Goal: Task Accomplishment & Management: Complete application form

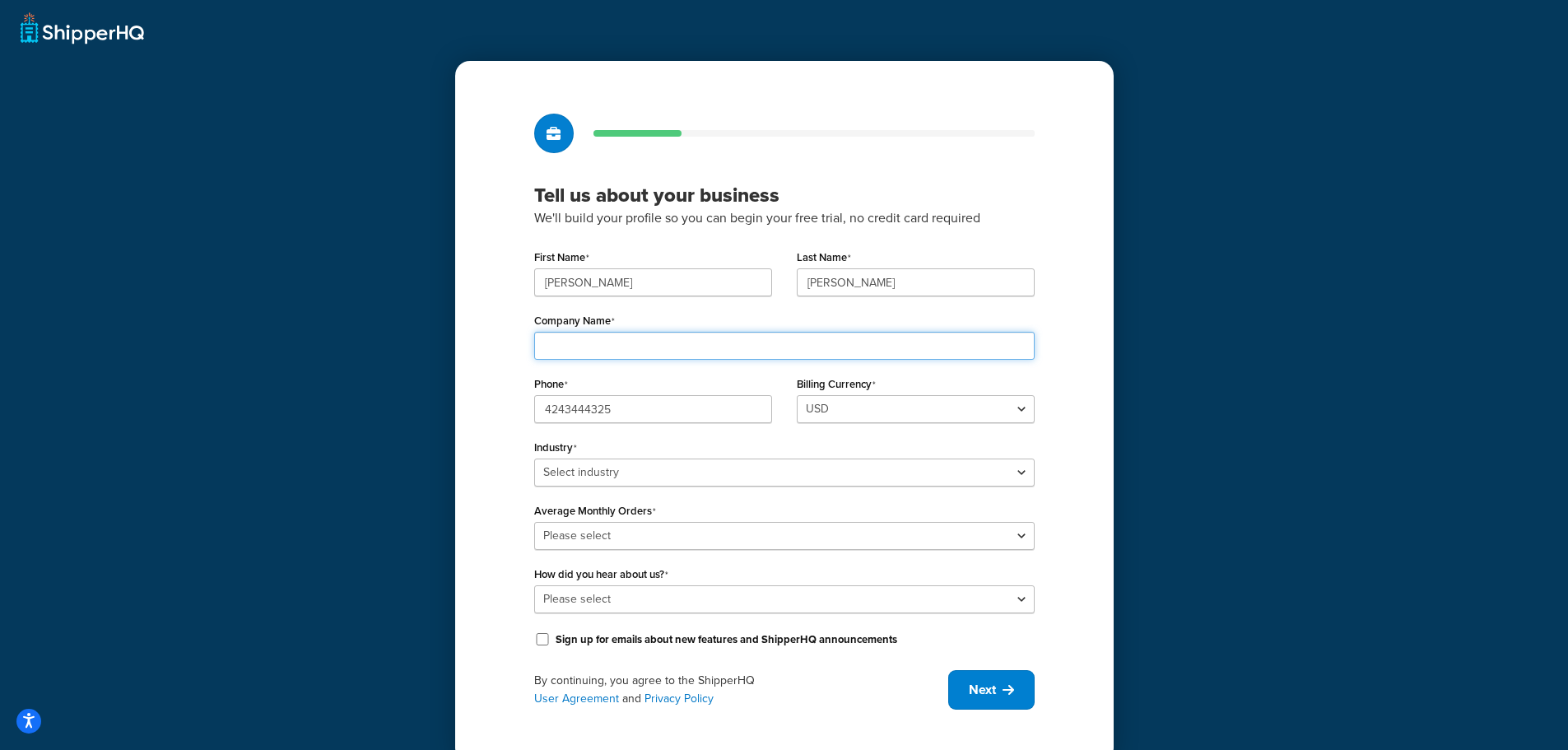
click at [702, 343] on input "Company Name" at bounding box center [784, 345] width 501 height 28
type input "MYMAGICHEALER NATURAL CORPORATION"
click at [996, 424] on select "USD" at bounding box center [915, 408] width 238 height 28
click at [1006, 399] on select "USD" at bounding box center [915, 408] width 238 height 28
click at [1033, 378] on div "Billing Currency USD" at bounding box center [915, 397] width 238 height 51
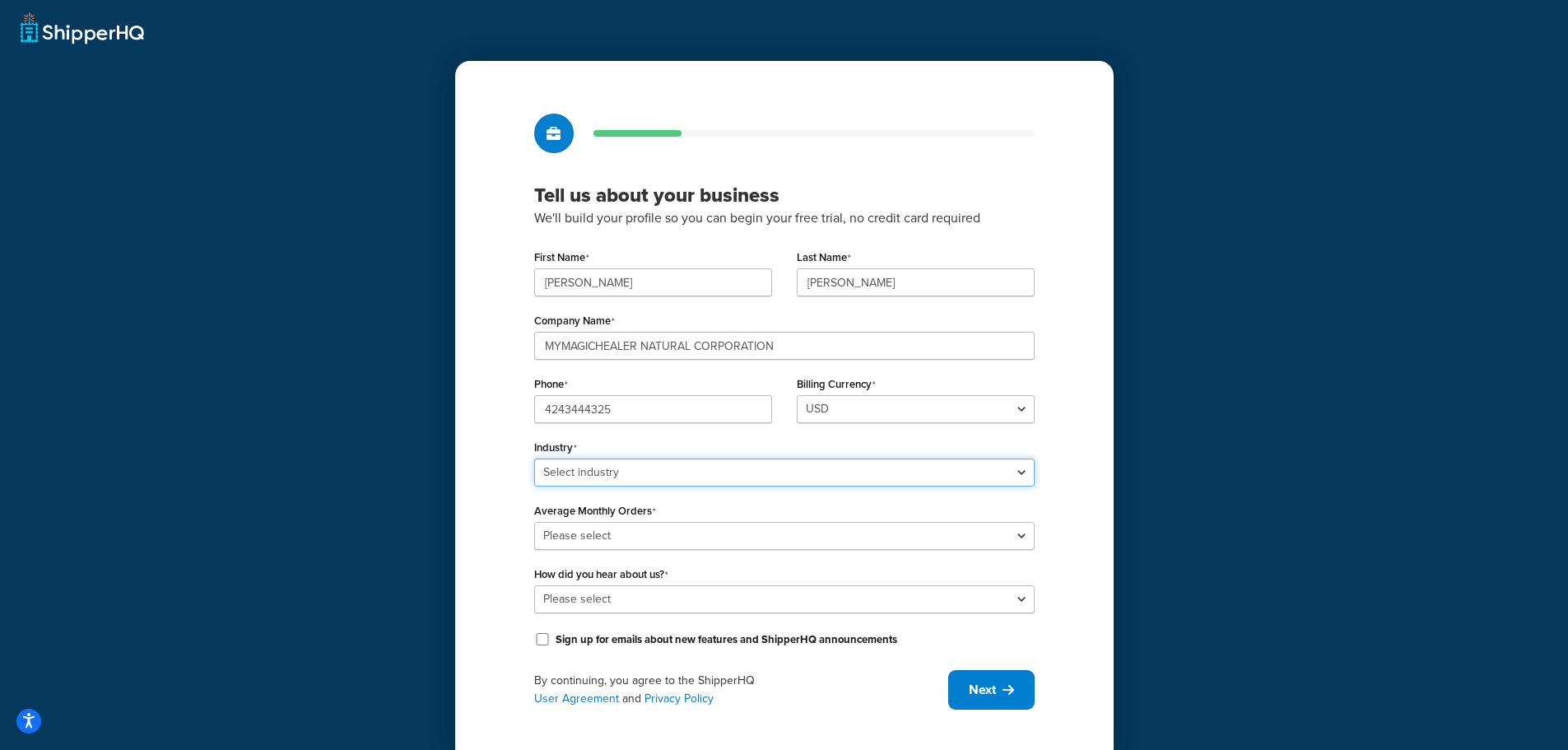
click at [969, 477] on select "Select industry Automotive Adult Agriculture Alcohol, Tobacco & CBD Arts & Craf…" at bounding box center [784, 472] width 501 height 28
select select "14"
click at [534, 459] on select "Select industry Automotive Adult Agriculture Alcohol, Tobacco & CBD Arts & Craf…" at bounding box center [784, 472] width 501 height 28
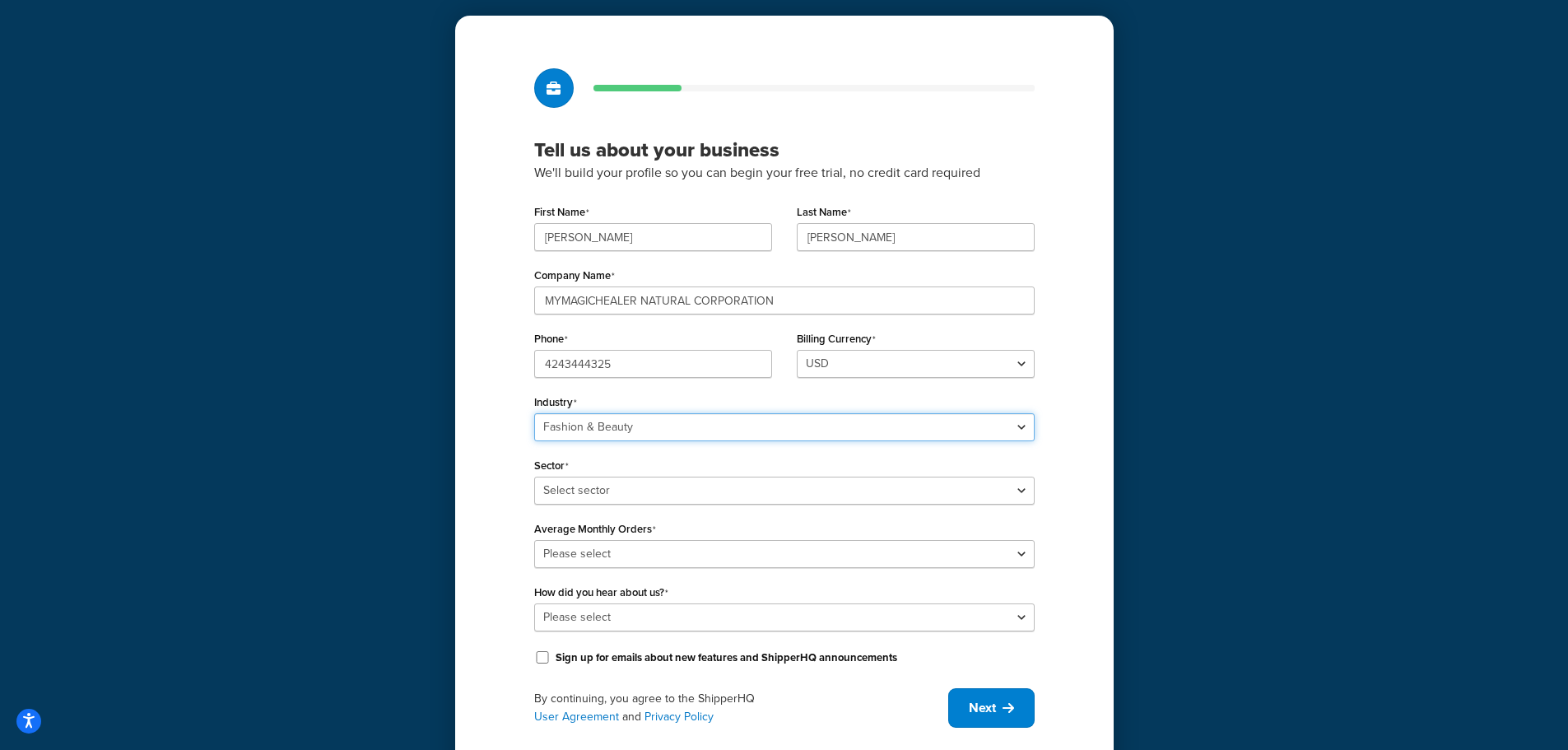
scroll to position [83, 0]
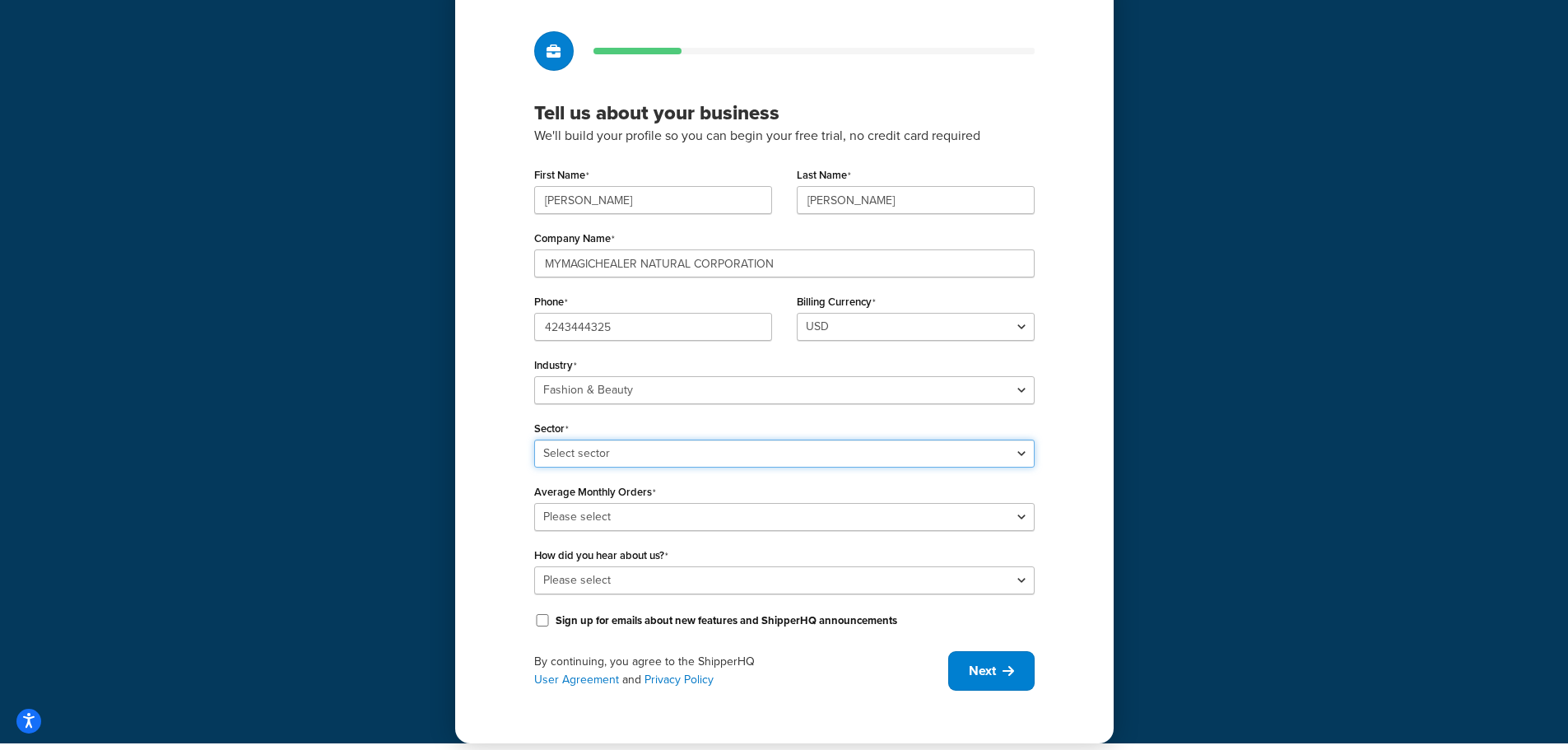
click at [804, 442] on select "Select sector Apparel Beauty Supplies & Cosmetics Jewelry" at bounding box center [784, 453] width 501 height 28
click at [801, 457] on select "Select sector Apparel Beauty Supplies & Cosmetics Jewelry" at bounding box center [784, 453] width 501 height 28
select select "23"
click at [534, 440] on select "Select sector Apparel Beauty Supplies & Cosmetics Jewelry" at bounding box center [784, 453] width 501 height 28
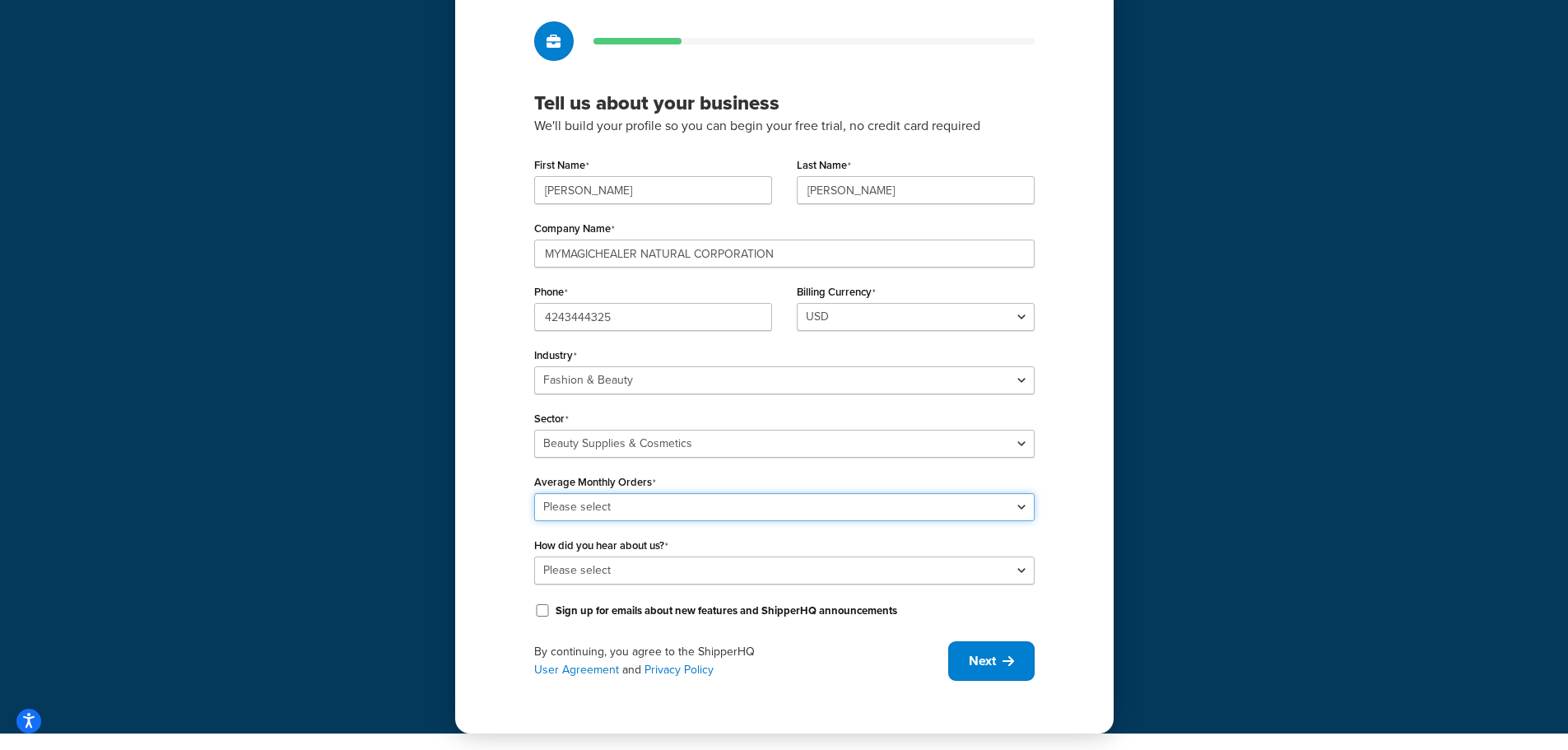
click at [824, 503] on select "Please select 0-500 501-1,000 1,001-10,000 10,001-20,000 Over 20,000" at bounding box center [784, 506] width 501 height 28
select select "3"
click at [534, 493] on select "Please select 0-500 501-1,000 1,001-10,000 10,001-20,000 Over 20,000" at bounding box center [784, 506] width 501 height 28
click at [804, 576] on select "Please select Online Search App Store or Marketplace Listing Referred by Agency…" at bounding box center [784, 570] width 501 height 28
select select "1"
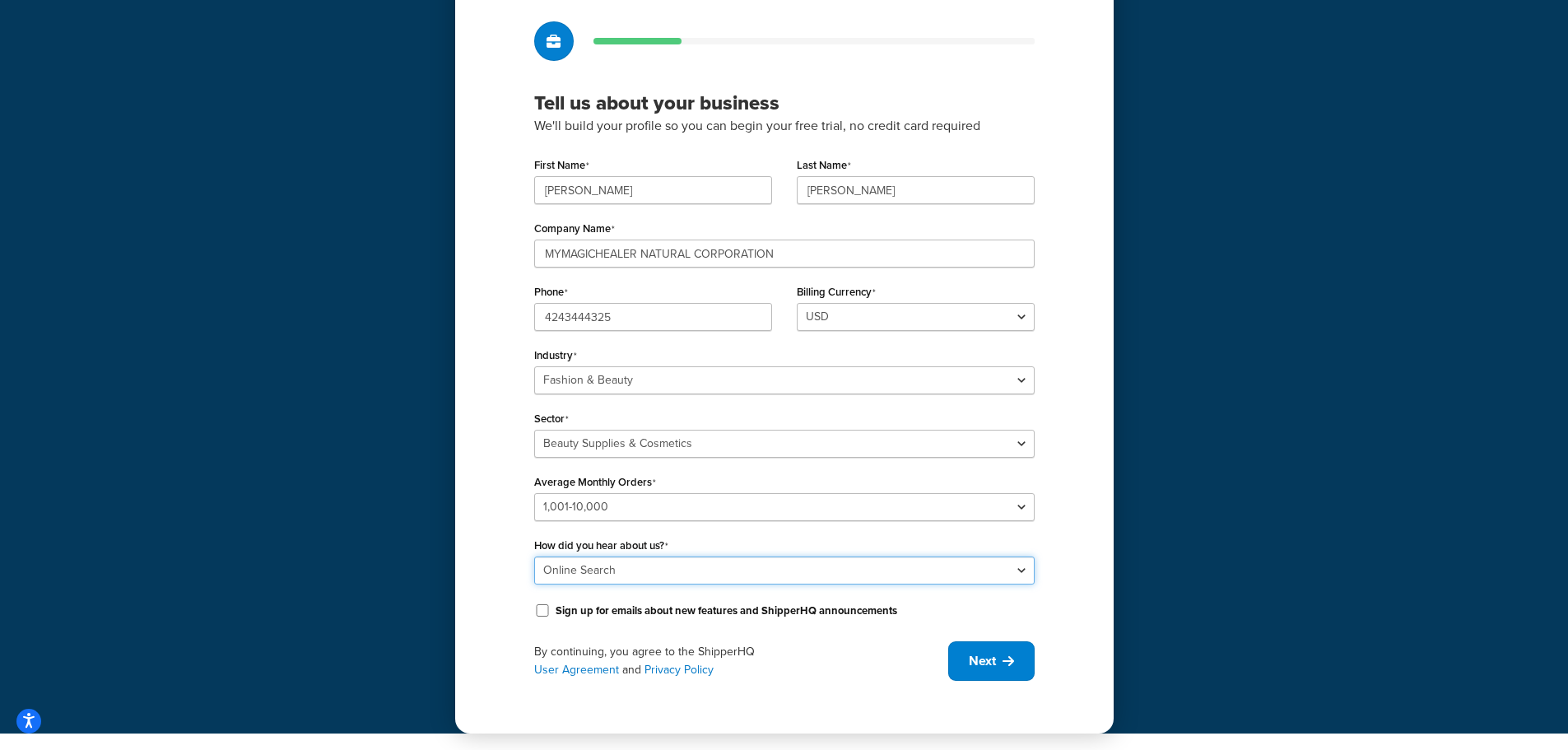
click at [534, 557] on select "Please select Online Search App Store or Marketplace Listing Referred by Agency…" at bounding box center [784, 570] width 501 height 28
click at [992, 665] on span "Next" at bounding box center [983, 661] width 27 height 18
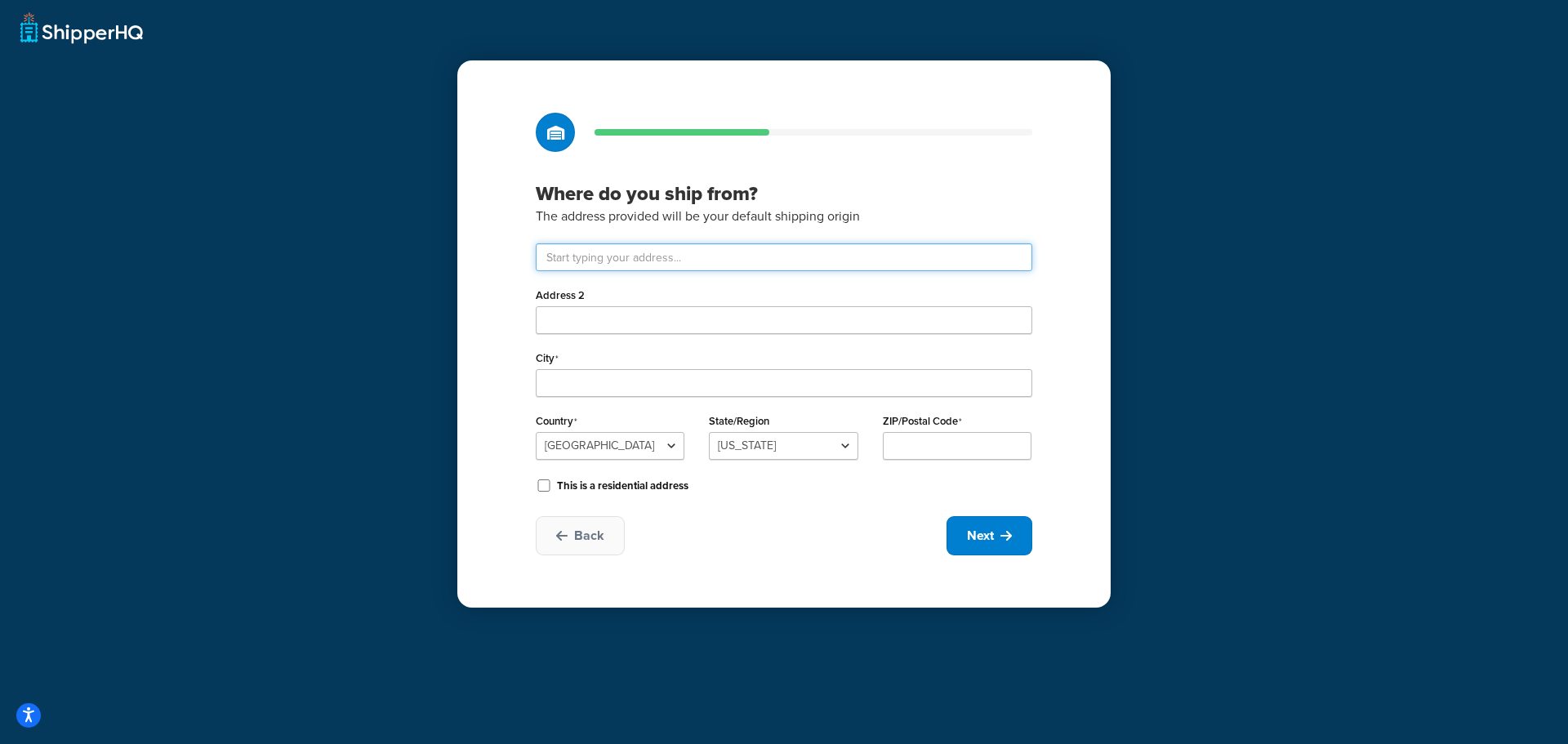
click at [701, 260] on input "text" at bounding box center [784, 257] width 497 height 28
type input "204-1625 [PERSON_NAME] DR"
type input "KELOWNA"
select select "1039"
type input "V1Y 8M4"
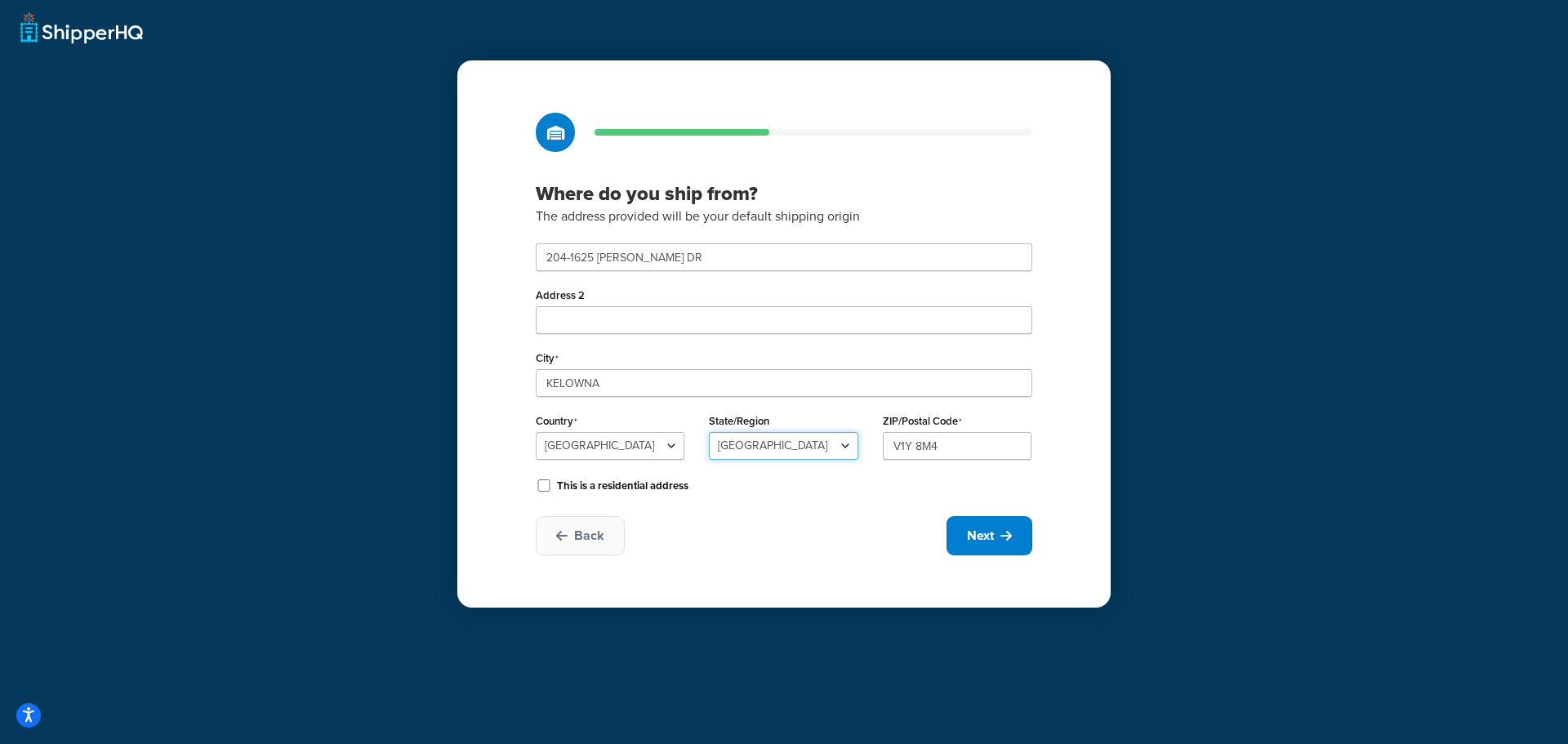
click at [819, 442] on select "[GEOGRAPHIC_DATA] [GEOGRAPHIC_DATA] [GEOGRAPHIC_DATA] [GEOGRAPHIC_DATA] [GEOGRA…" at bounding box center [783, 445] width 149 height 28
select select "62"
click at [709, 432] on select "[GEOGRAPHIC_DATA] [GEOGRAPHIC_DATA] [GEOGRAPHIC_DATA] [GEOGRAPHIC_DATA] [GEOGRA…" at bounding box center [783, 445] width 149 height 28
click at [1011, 536] on icon at bounding box center [1006, 535] width 12 height 13
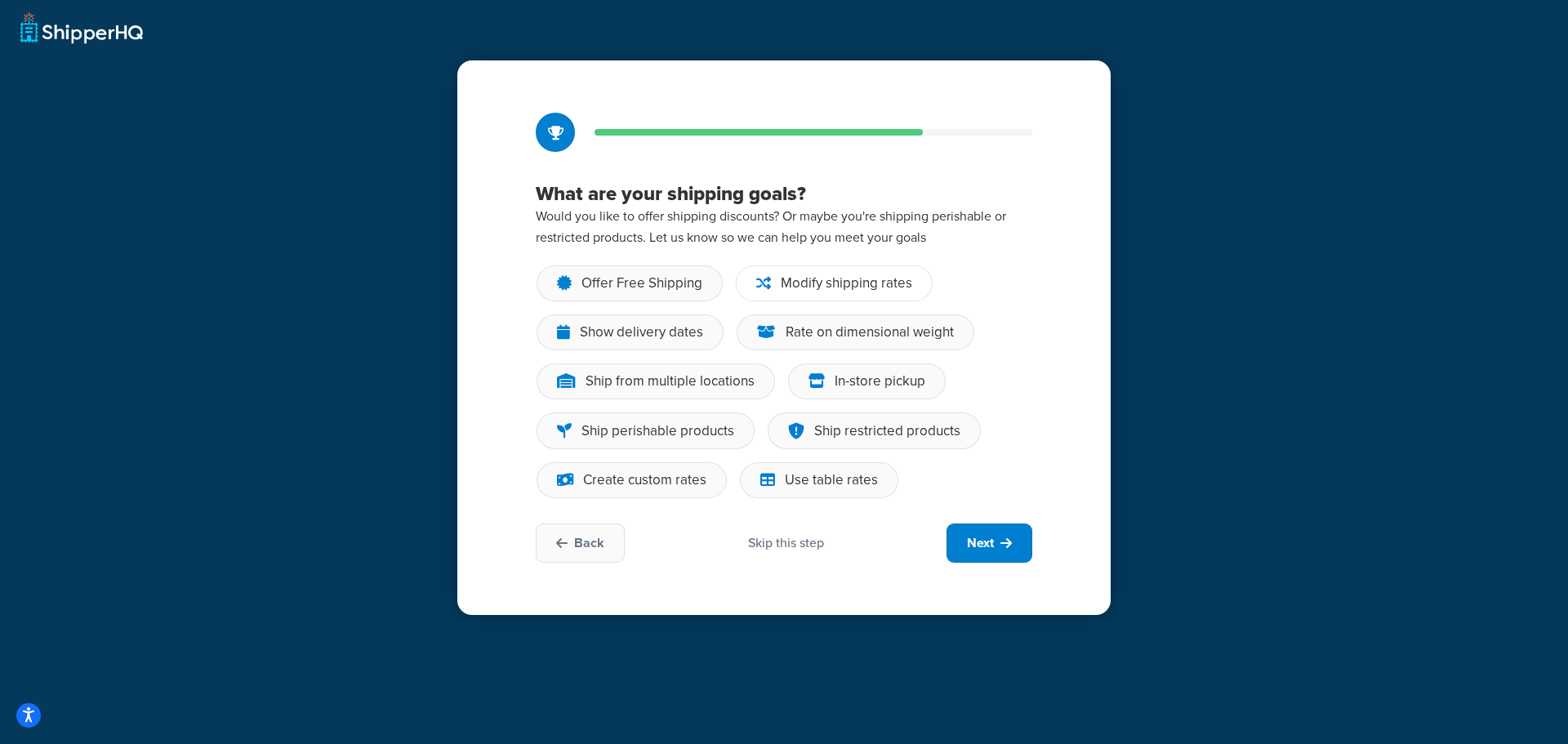
click at [839, 287] on div "Modify shipping rates" at bounding box center [846, 284] width 131 height 16
click at [0, 0] on input "Modify shipping rates" at bounding box center [0, 0] width 0 height 0
click at [998, 548] on button "Next" at bounding box center [989, 543] width 86 height 39
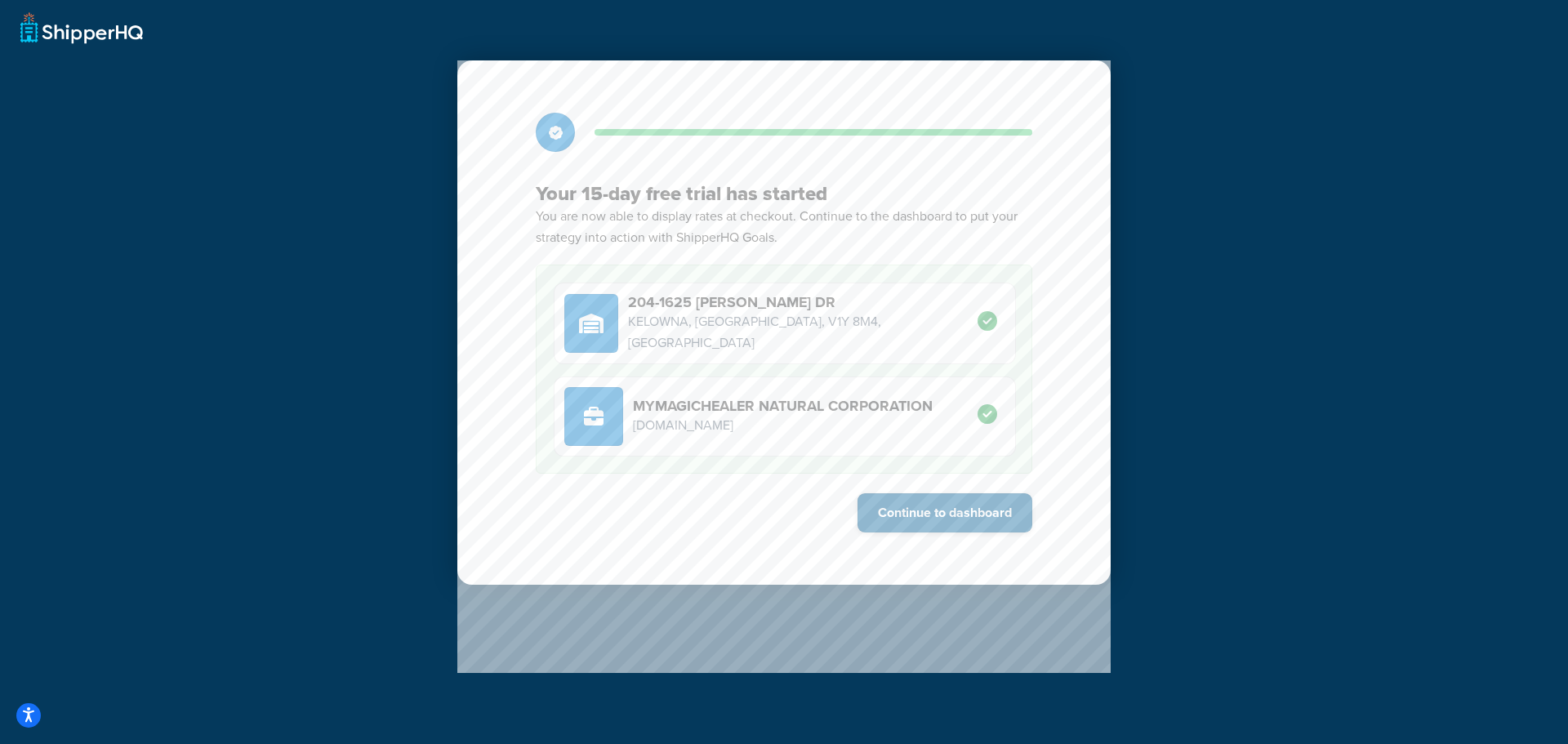
click at [960, 511] on button "Continue to dashboard" at bounding box center [945, 513] width 175 height 39
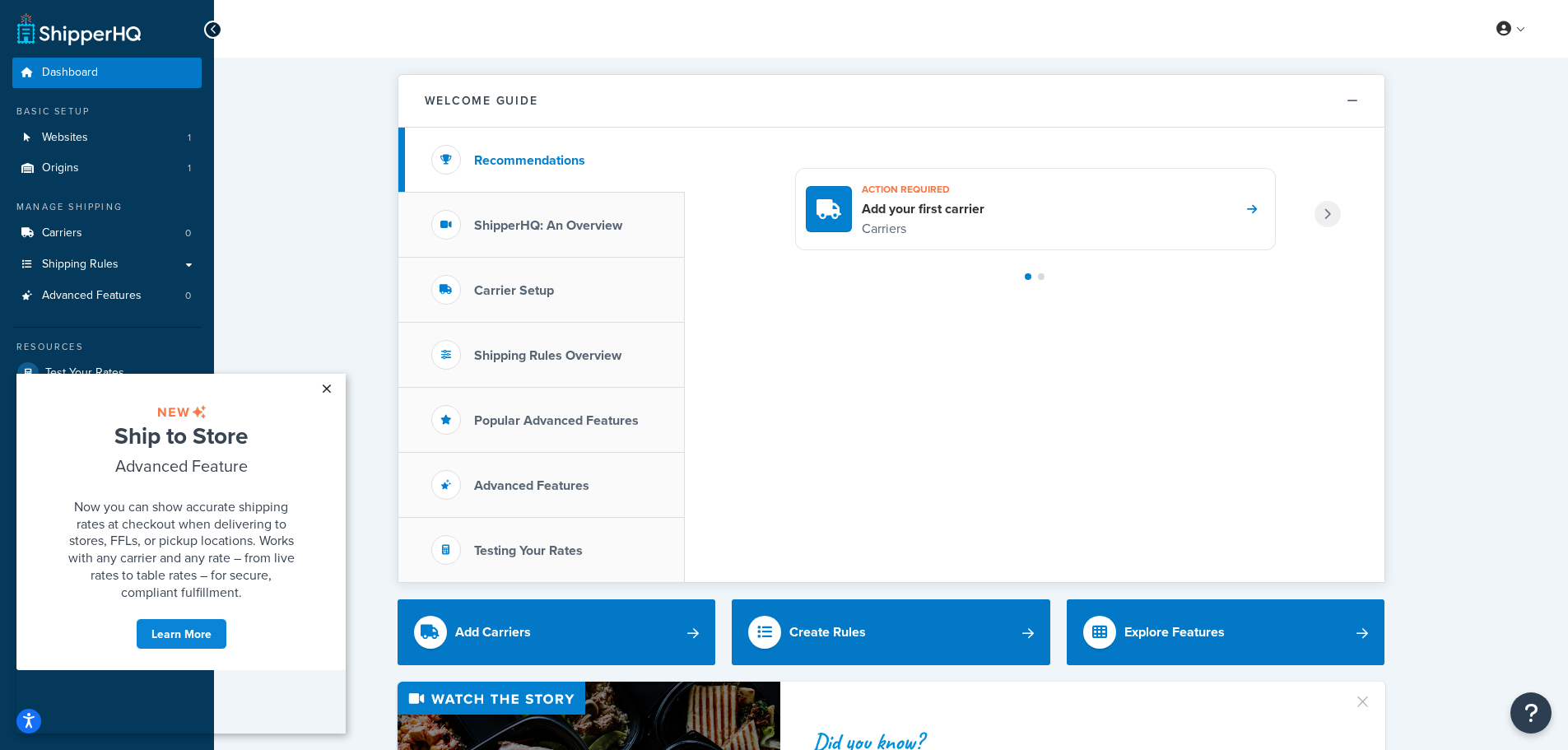
click at [322, 384] on link "×" at bounding box center [326, 388] width 29 height 30
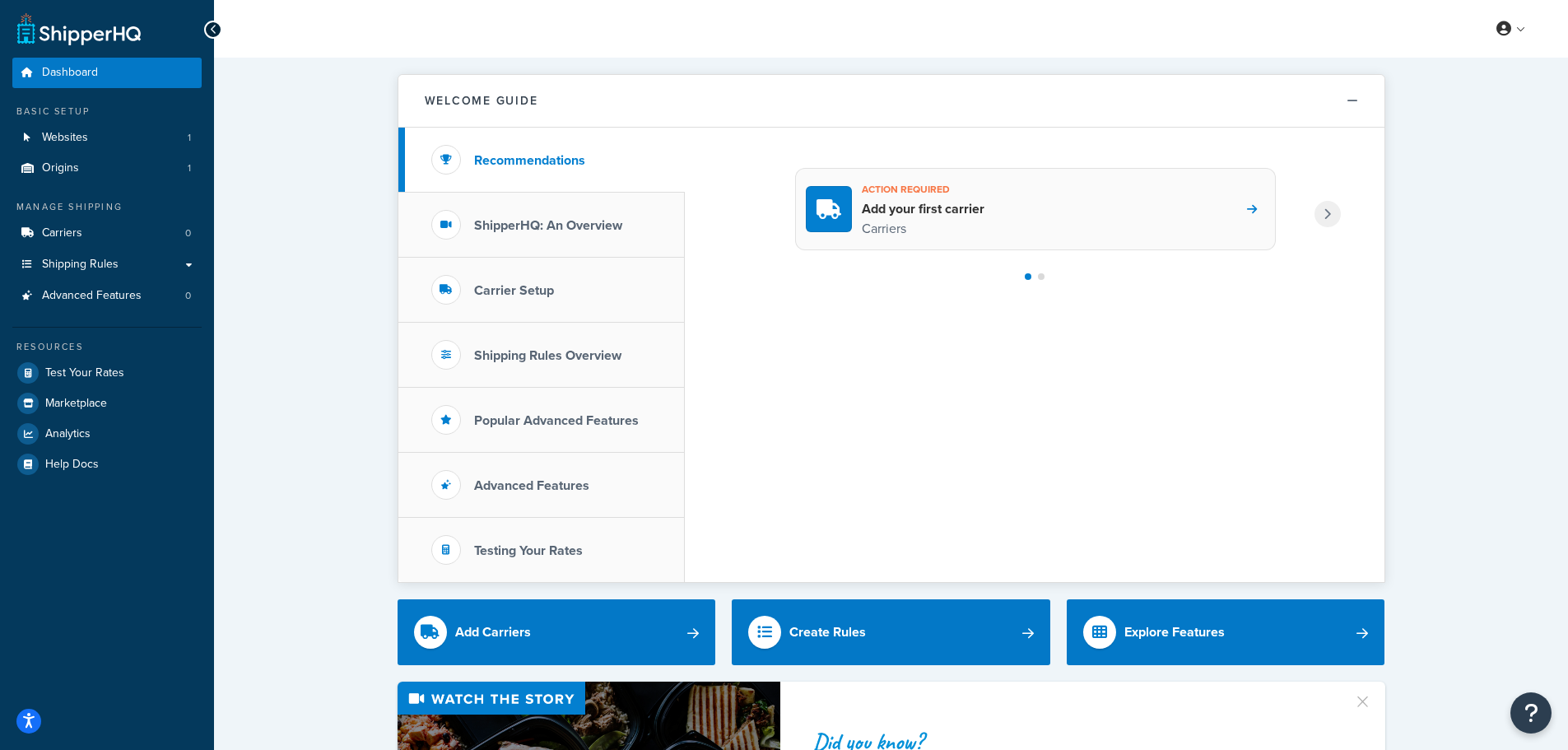
click at [1234, 209] on div "Action required Add your first carrier Carriers" at bounding box center [1035, 210] width 481 height 83
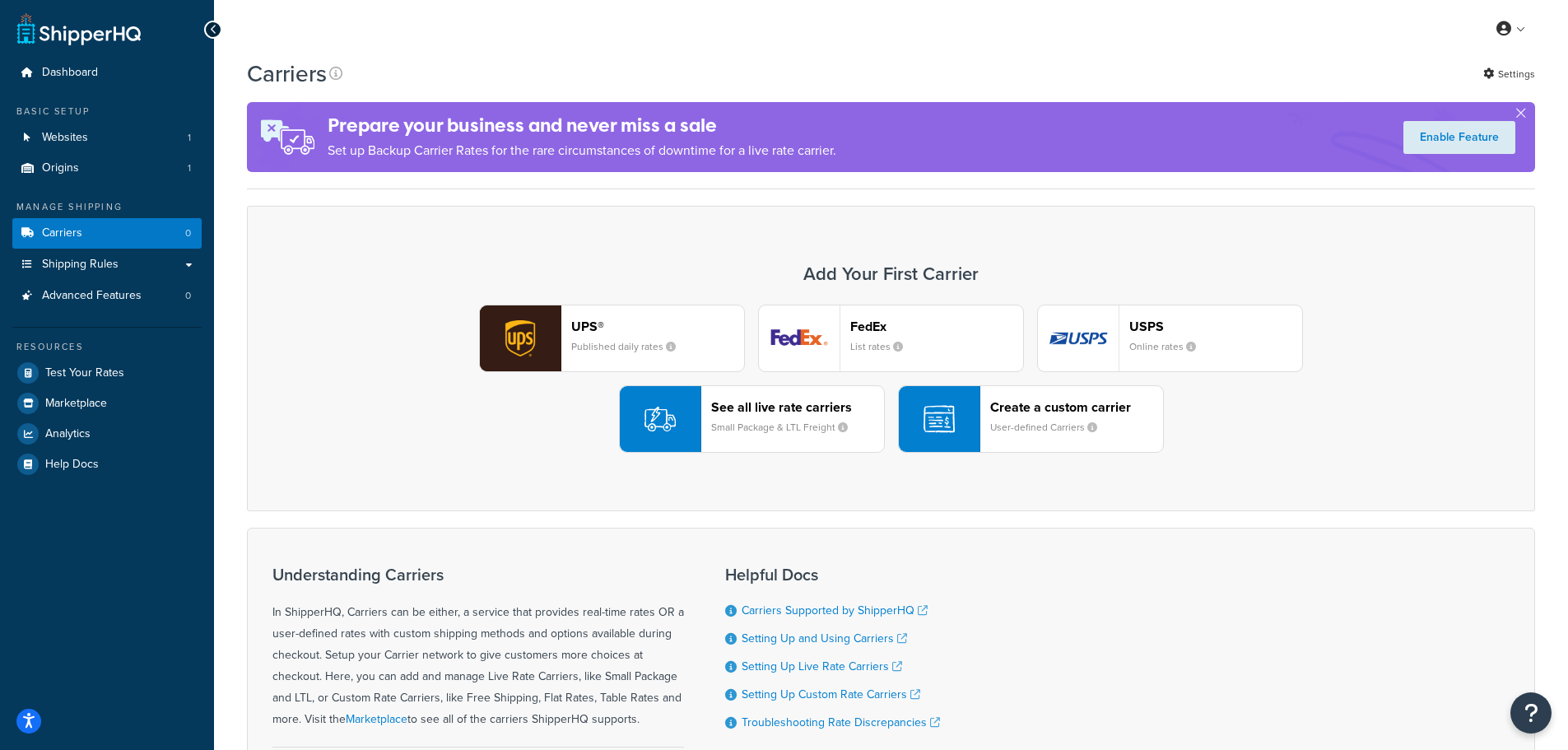
click at [738, 424] on small "Small Package & LTL Freight" at bounding box center [786, 427] width 150 height 14
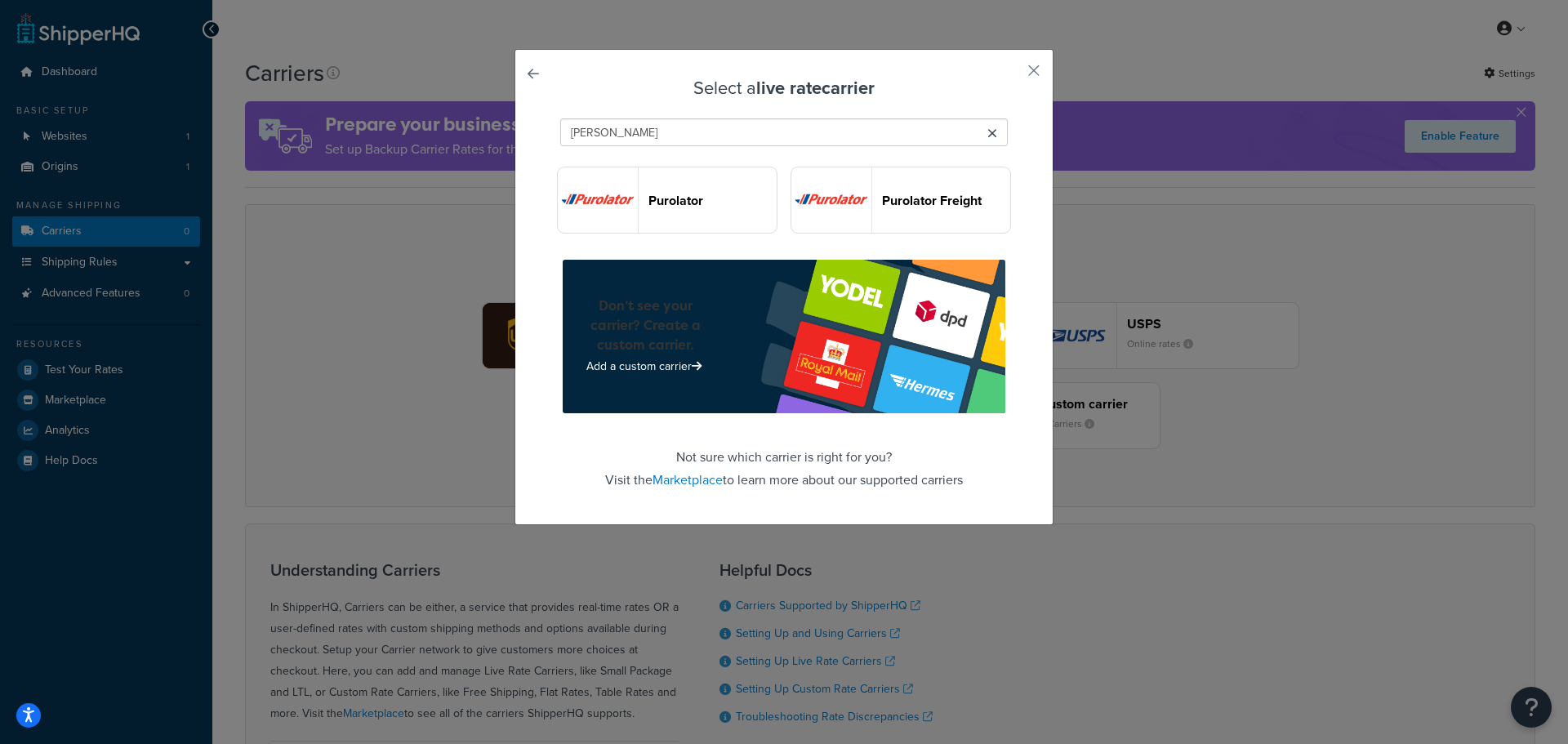
type input "PUROL"
click at [660, 195] on header "Purolator" at bounding box center [713, 200] width 128 height 15
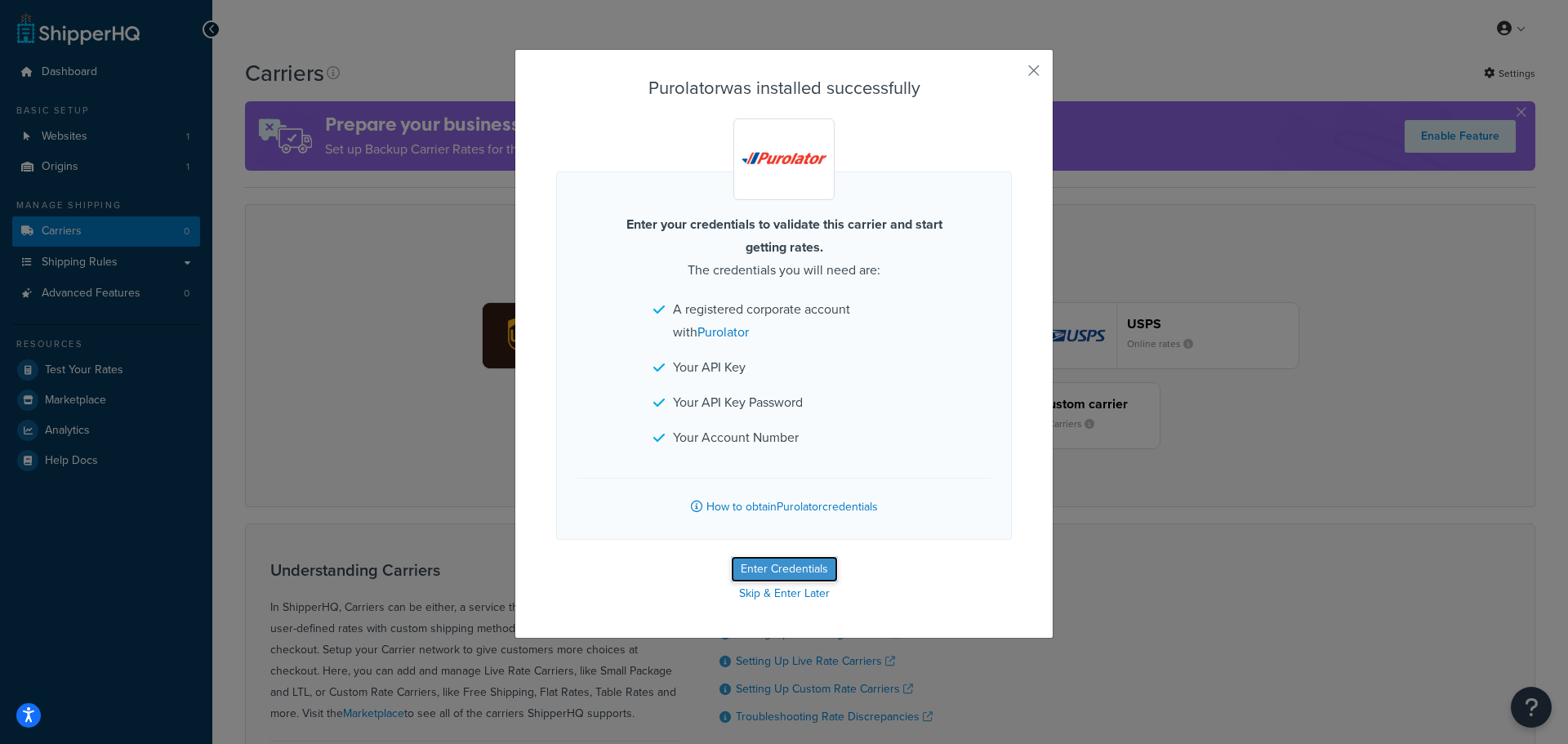
click at [779, 567] on button "Enter Credentials" at bounding box center [784, 568] width 107 height 26
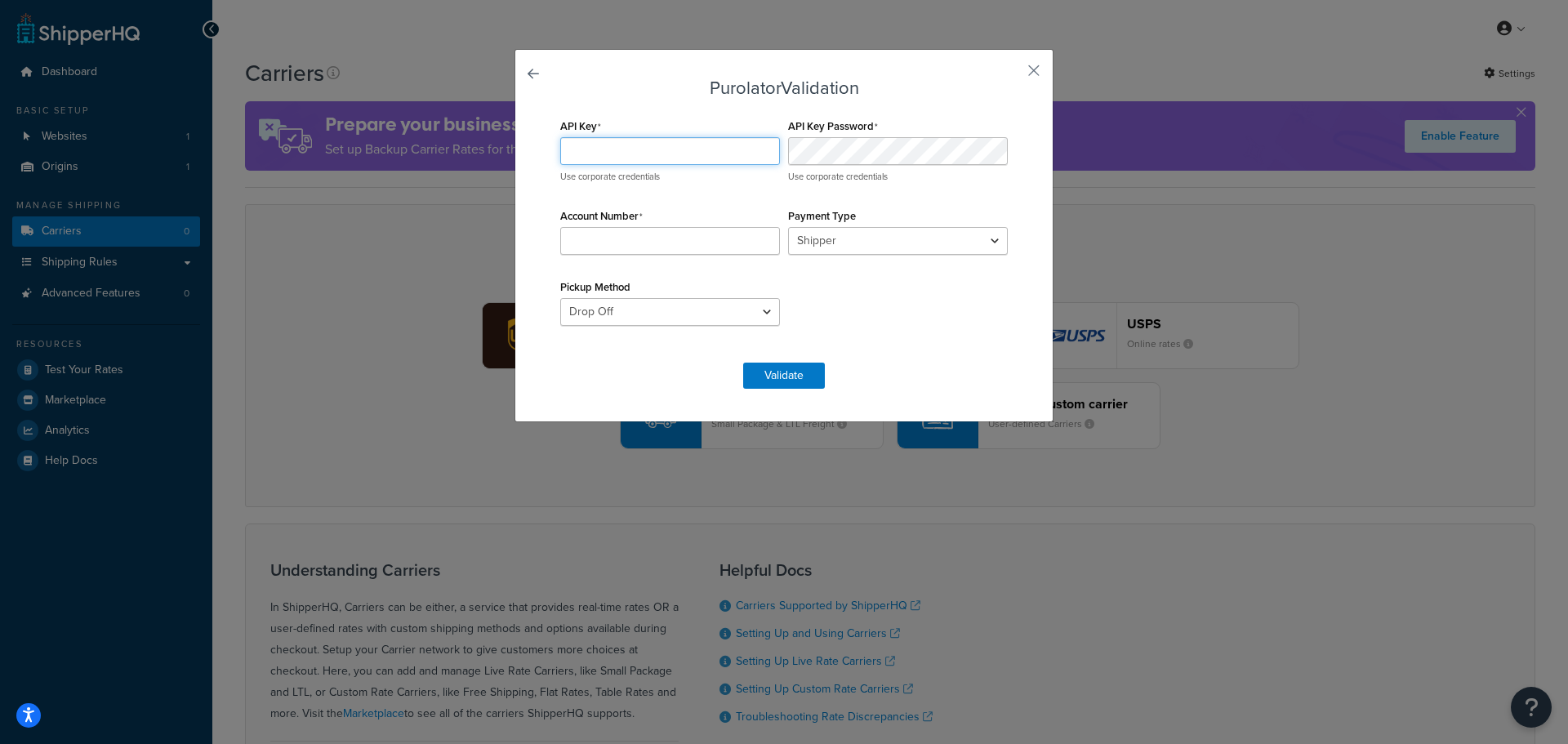
click at [674, 153] on input "API Key" at bounding box center [670, 151] width 219 height 28
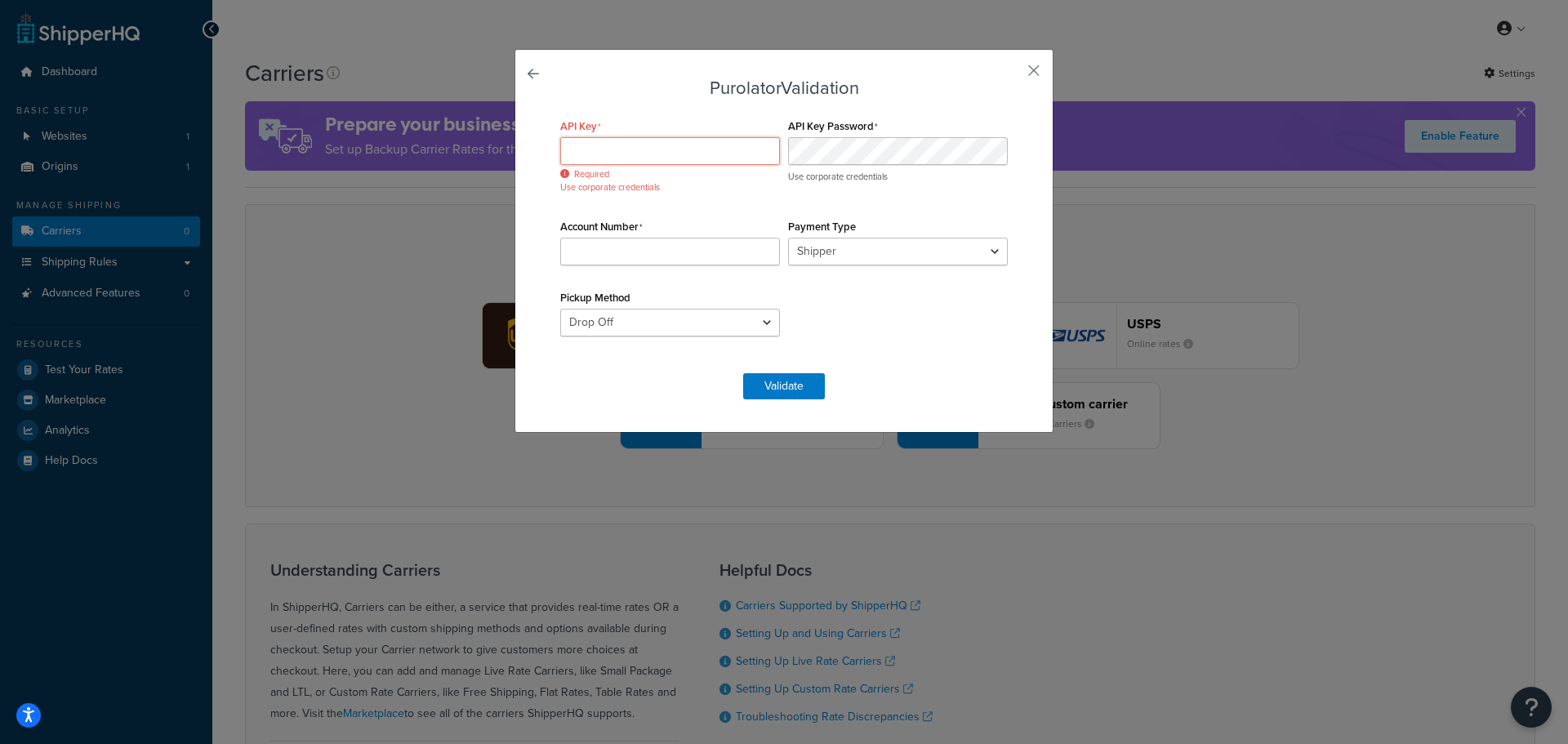
click at [691, 154] on input "API Key" at bounding box center [670, 151] width 219 height 28
paste input "8c17f9939c0246ebc8ccd4fbd0ac044"
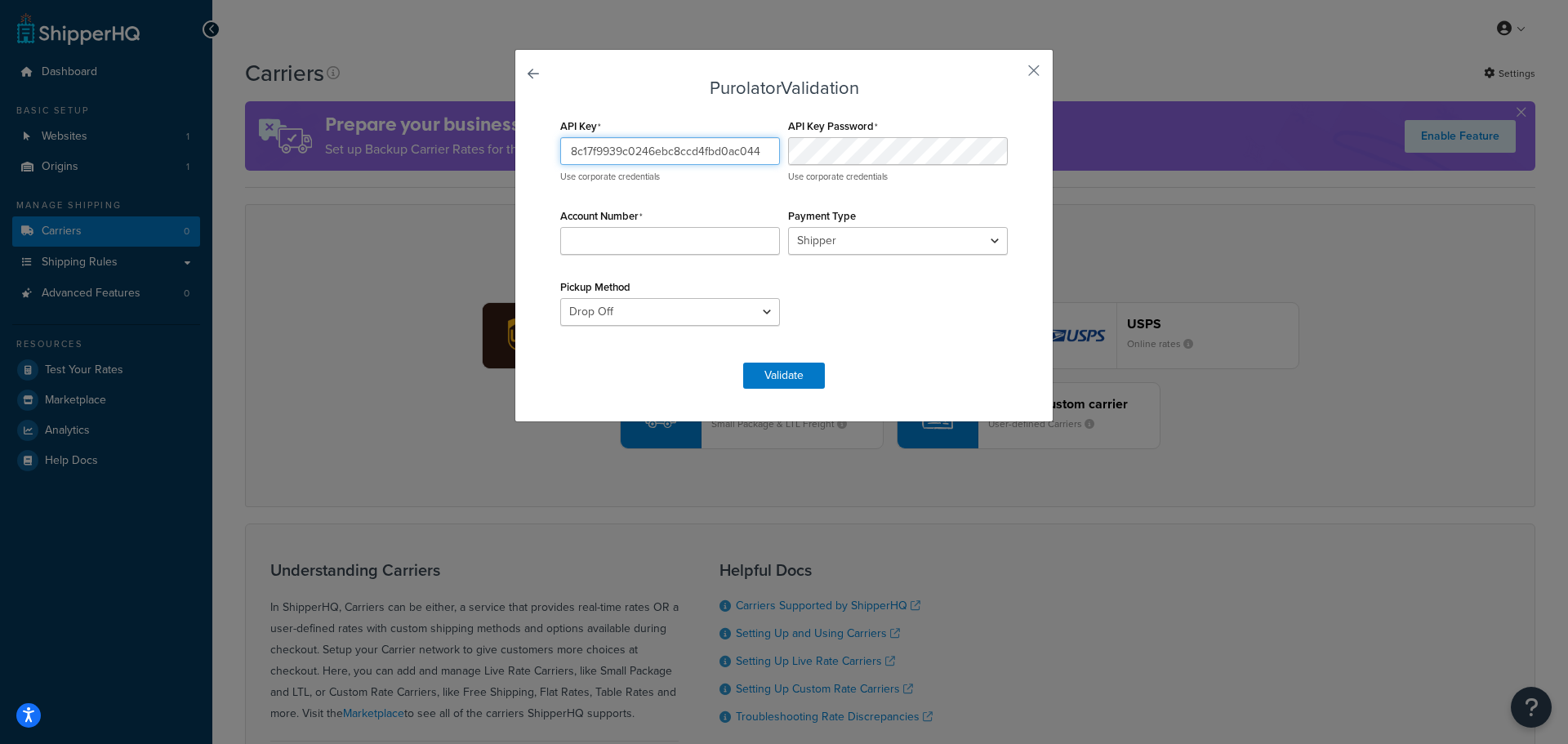
type input "8c17f9939c0246ebc8ccd4fbd0ac044"
click at [697, 245] on input "Account Number" at bounding box center [670, 241] width 219 height 28
click at [680, 234] on input "Account Number" at bounding box center [670, 241] width 219 height 28
paste input "90012083"
type input "90012083"
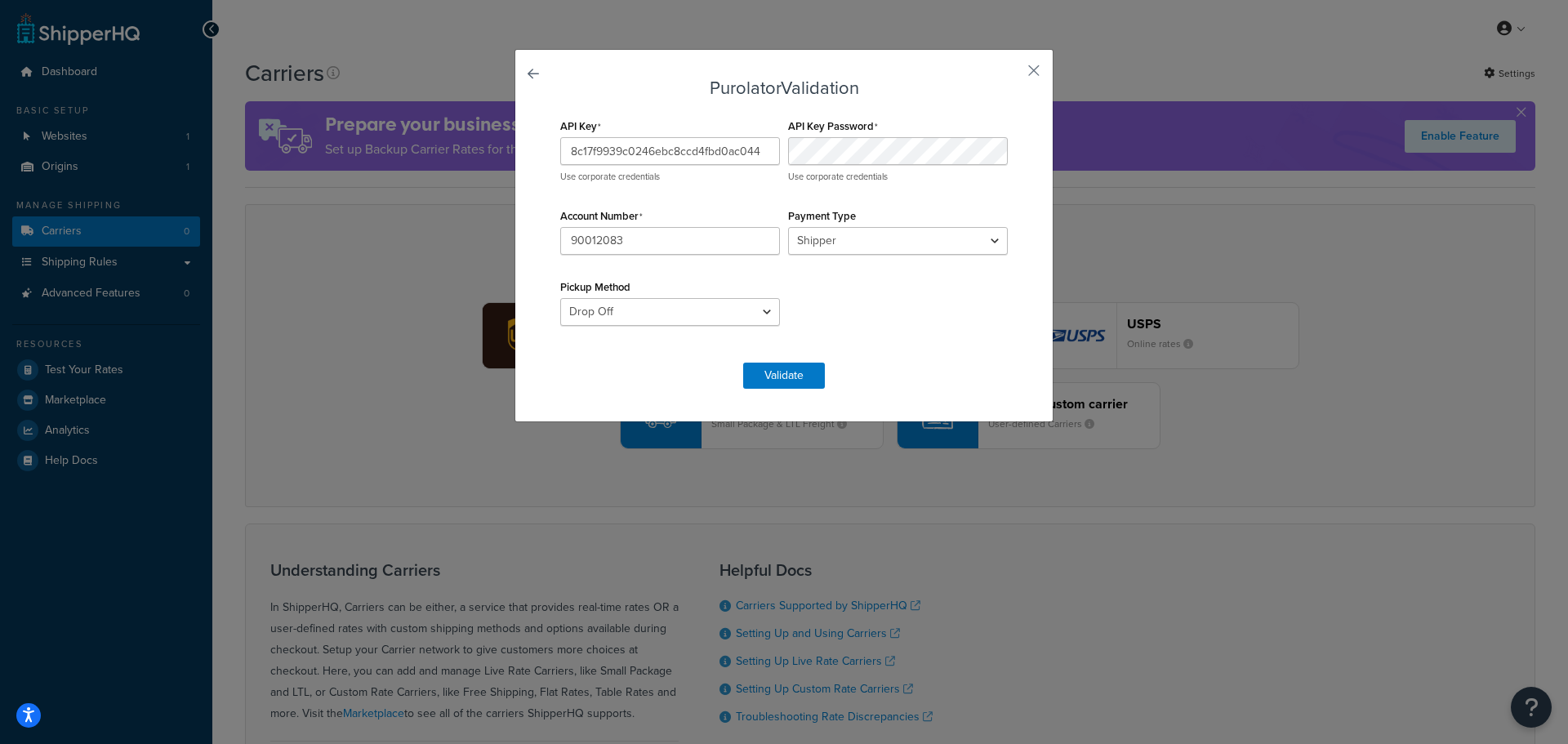
click at [942, 292] on div "API Key 8c17f9939c0246ebc8ccd4fbd0ac044 Use corporate credentials API Key Passw…" at bounding box center [783, 229] width 456 height 231
click at [706, 299] on select "Drop Off Pre-Scheduled" at bounding box center [670, 311] width 219 height 28
click at [705, 304] on select "Drop Off Pre-Scheduled" at bounding box center [670, 311] width 219 height 28
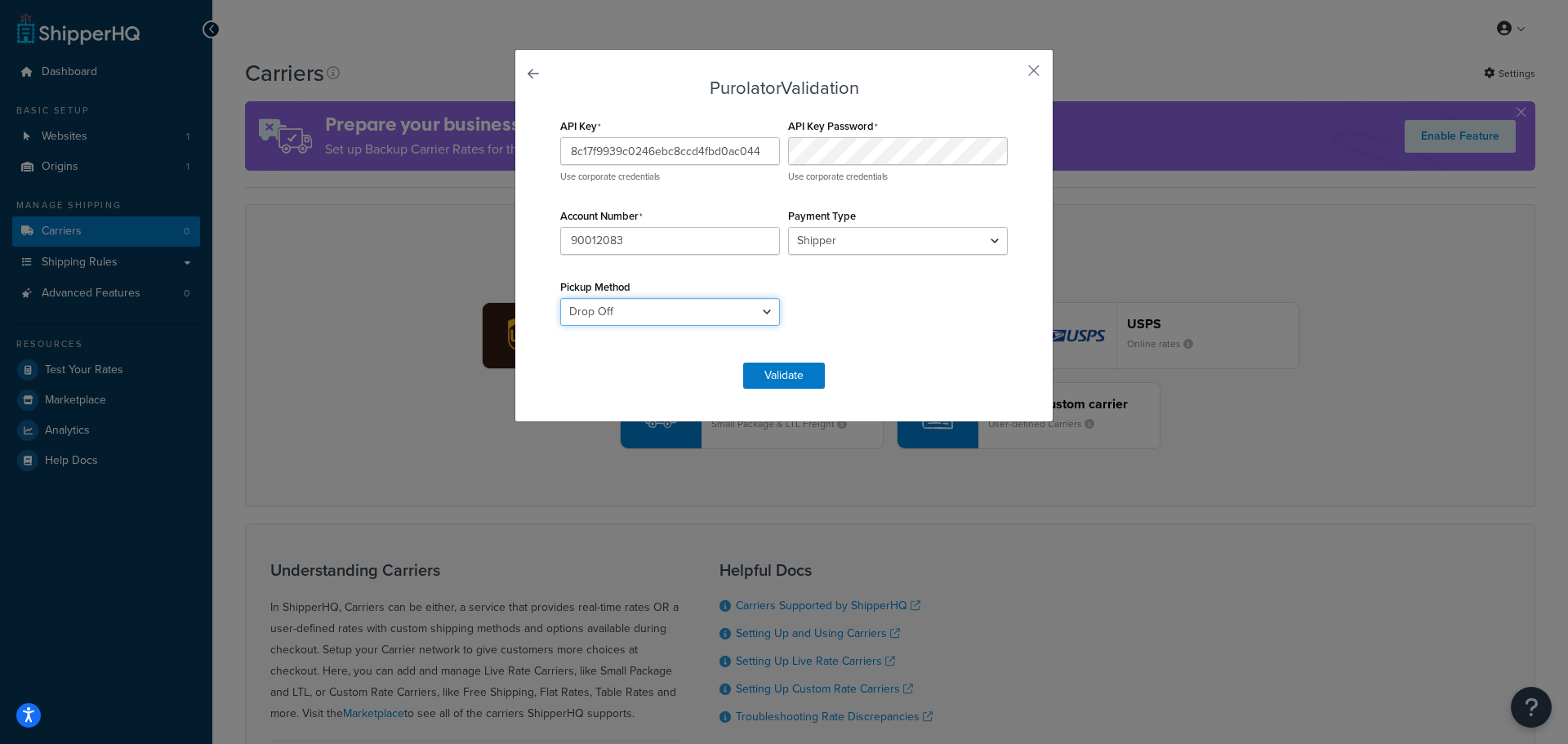
click at [705, 304] on select "Drop Off Pre-Scheduled" at bounding box center [670, 311] width 219 height 28
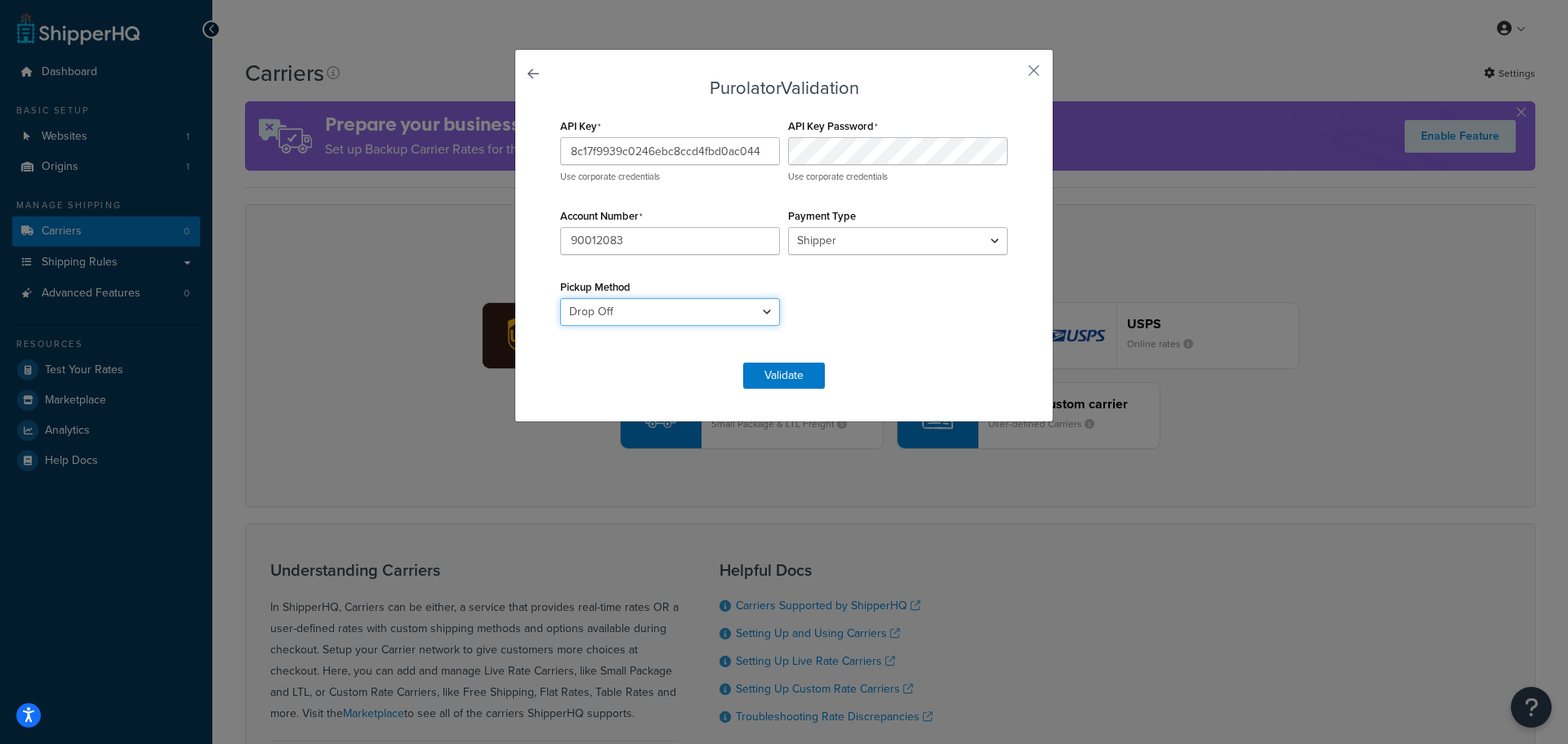
click at [705, 304] on select "Drop Off Pre-Scheduled" at bounding box center [670, 311] width 219 height 28
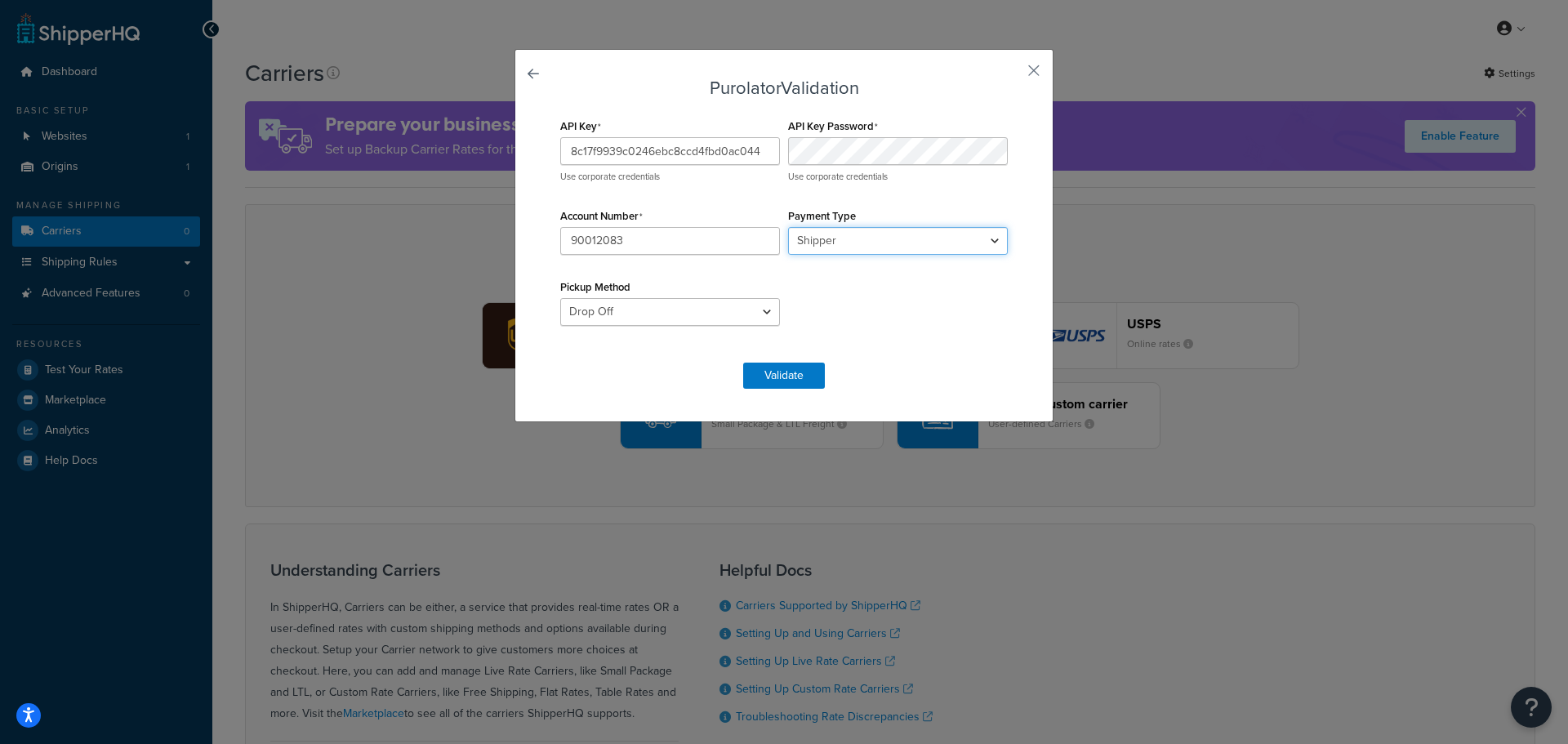
click at [907, 231] on select "Shipper Consignee Third Party" at bounding box center [898, 241] width 219 height 28
click at [907, 239] on select "Shipper Consignee Third Party" at bounding box center [898, 241] width 219 height 28
click at [670, 316] on select "Drop Off Pre-Scheduled" at bounding box center [670, 311] width 219 height 28
select select "PRE_SCHEDULED"
click at [560, 298] on select "Drop Off Pre-Scheduled" at bounding box center [670, 311] width 219 height 28
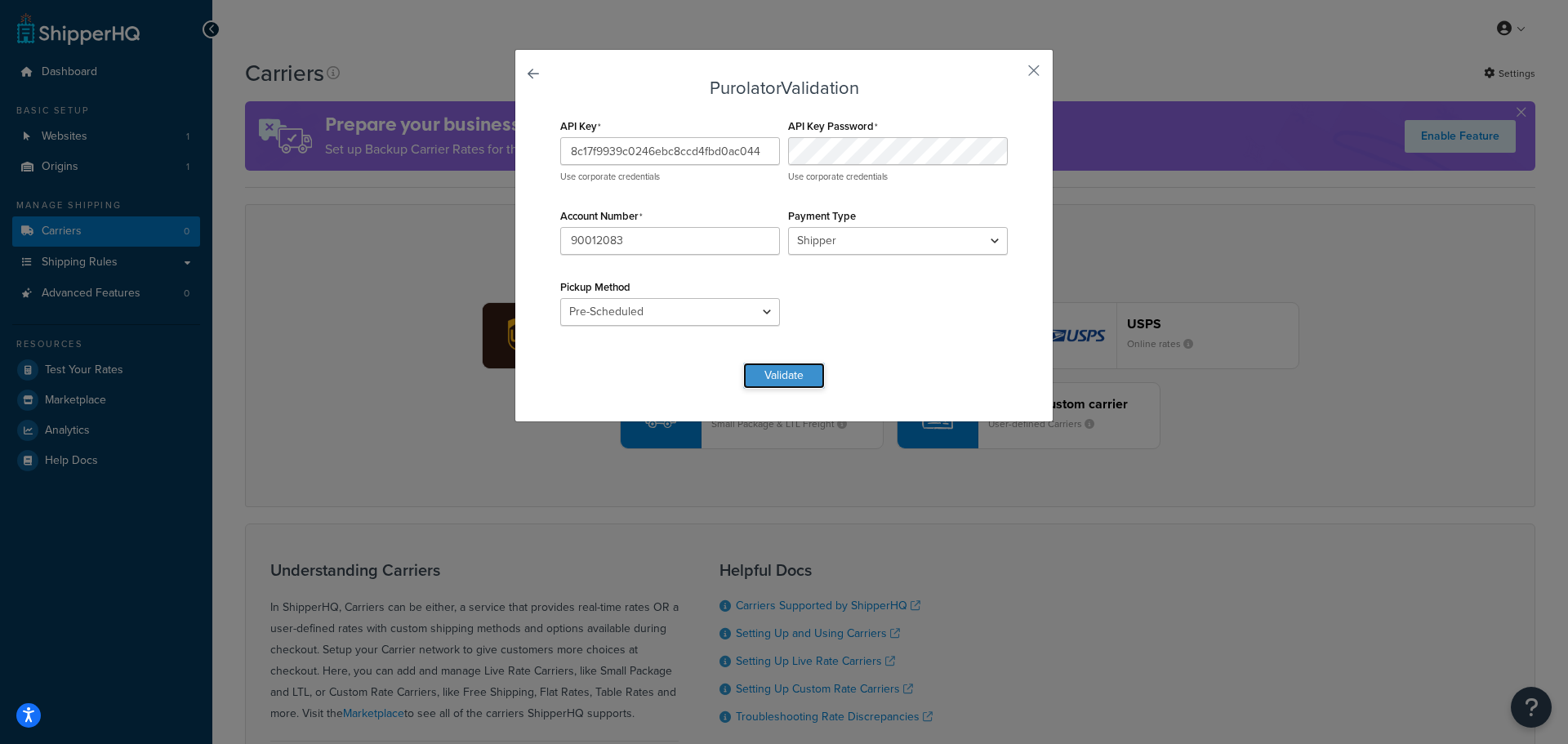
click at [789, 375] on button "Validate" at bounding box center [784, 376] width 82 height 26
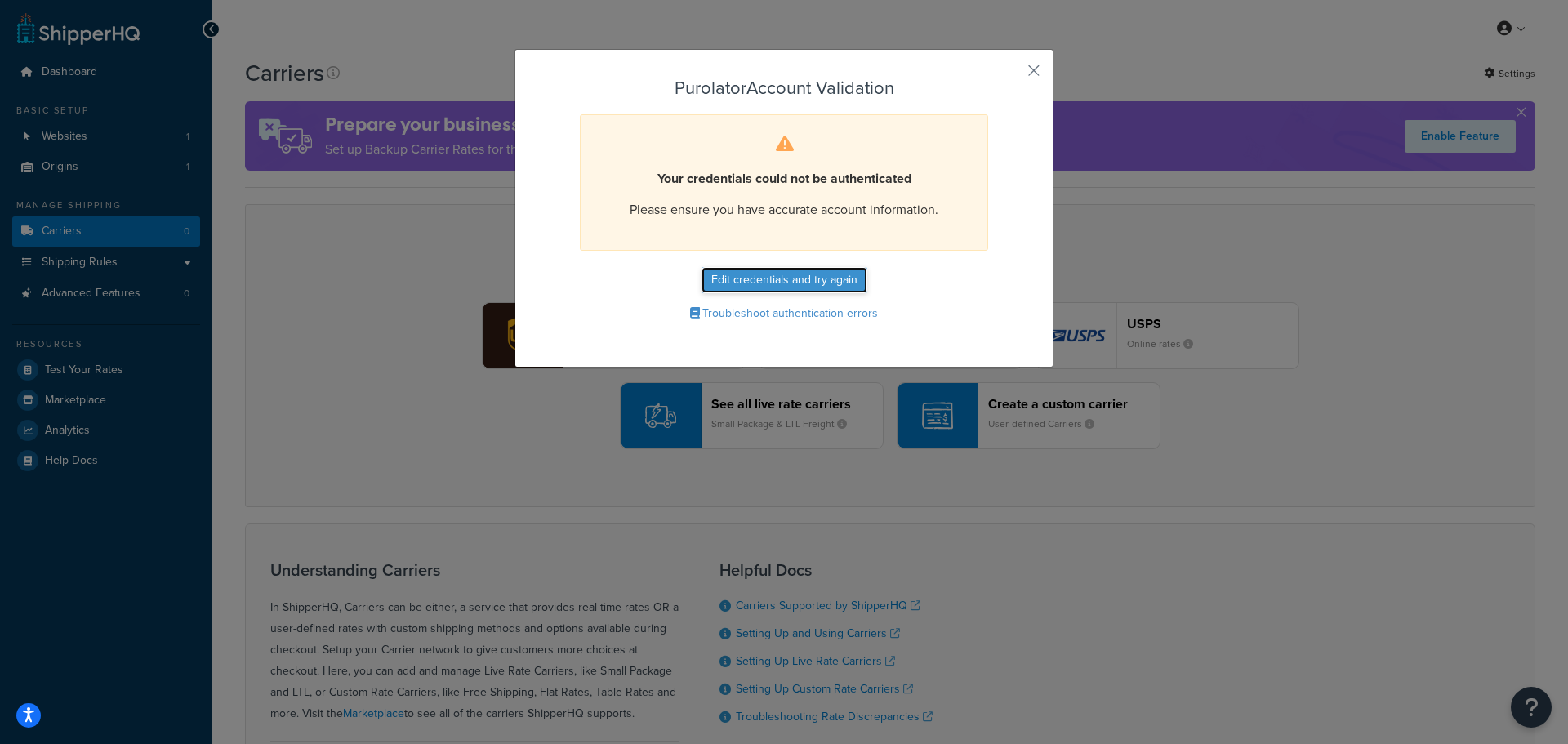
click at [786, 282] on button "Edit credentials and try again" at bounding box center [784, 279] width 166 height 26
select select "PRE_SCHEDULED"
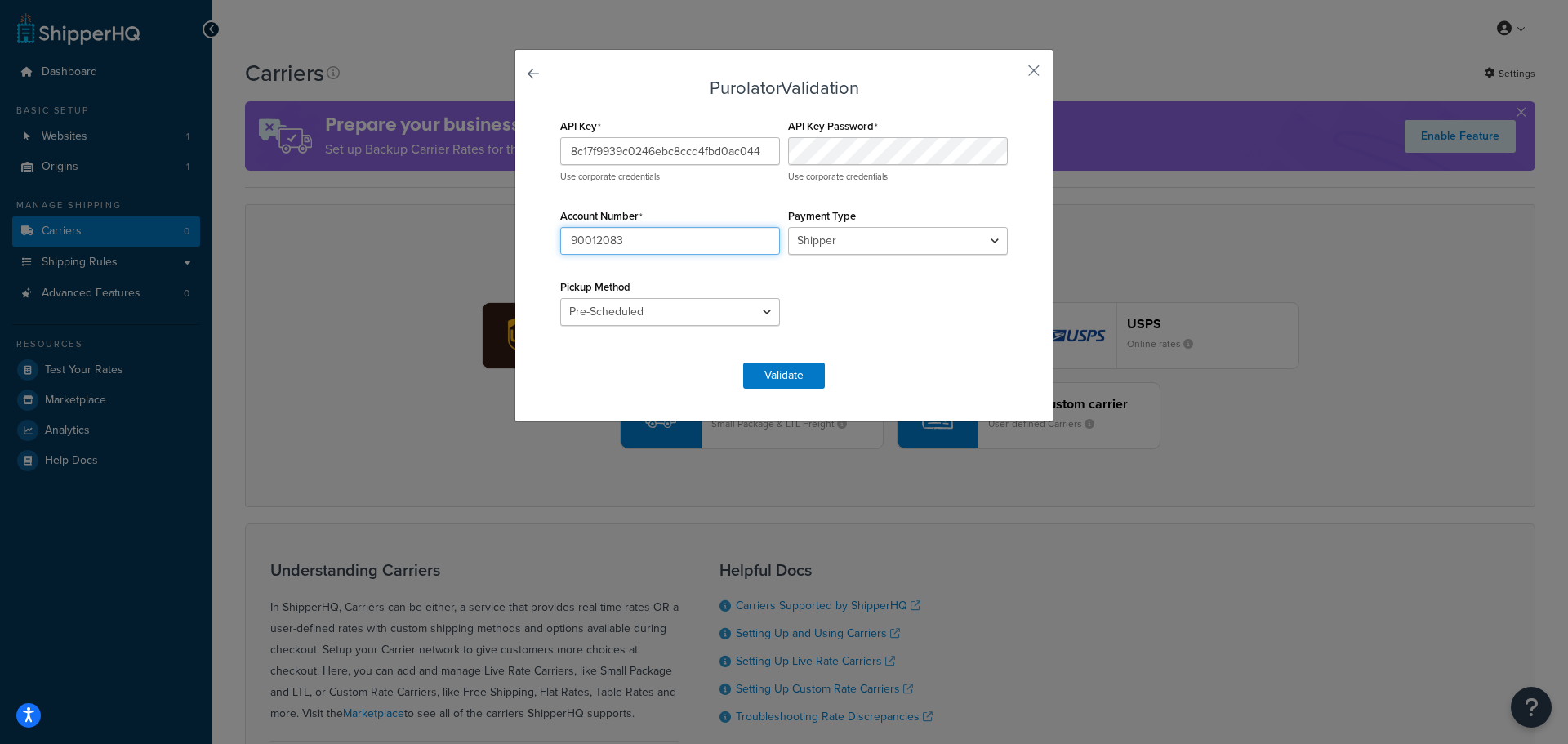
click at [714, 244] on input "90012083" at bounding box center [670, 241] width 219 height 28
